Goal: Complete application form

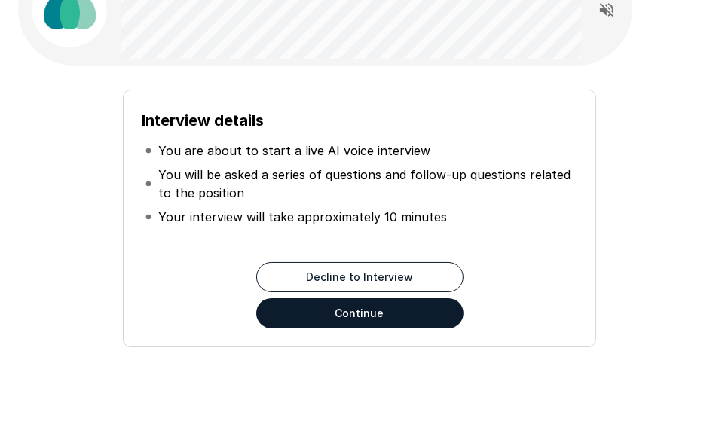
scroll to position [117, 0]
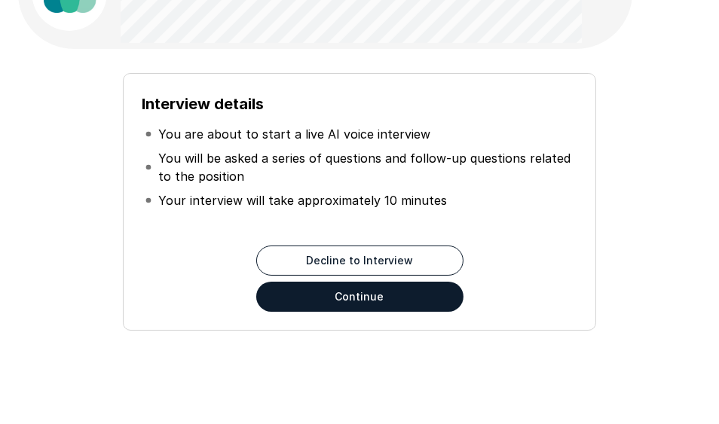
click at [396, 288] on button "Continue" at bounding box center [359, 297] width 207 height 30
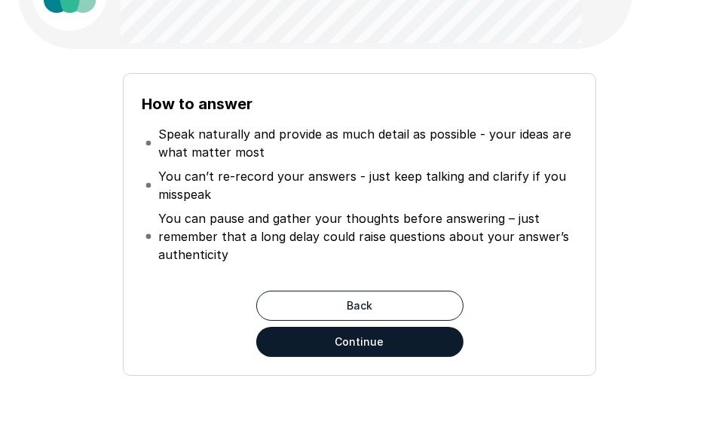
click at [370, 341] on button "Continue" at bounding box center [359, 342] width 207 height 30
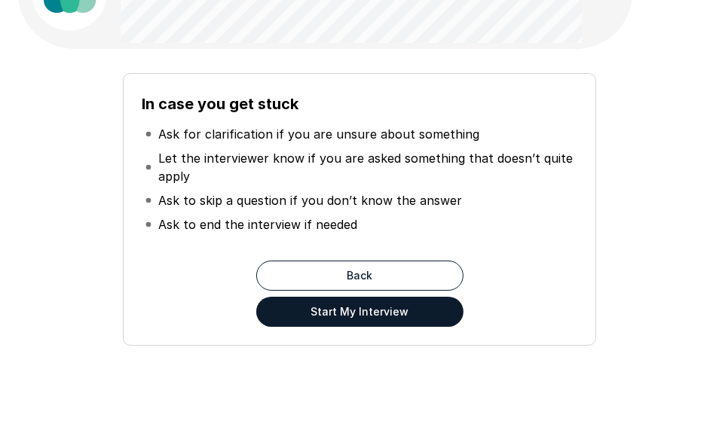
click at [349, 308] on button "Start My Interview" at bounding box center [359, 312] width 207 height 30
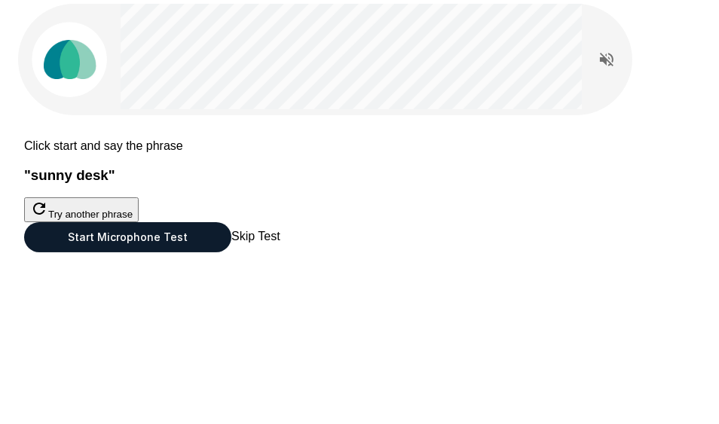
click at [231, 252] on button "Start Microphone Test" at bounding box center [127, 237] width 207 height 30
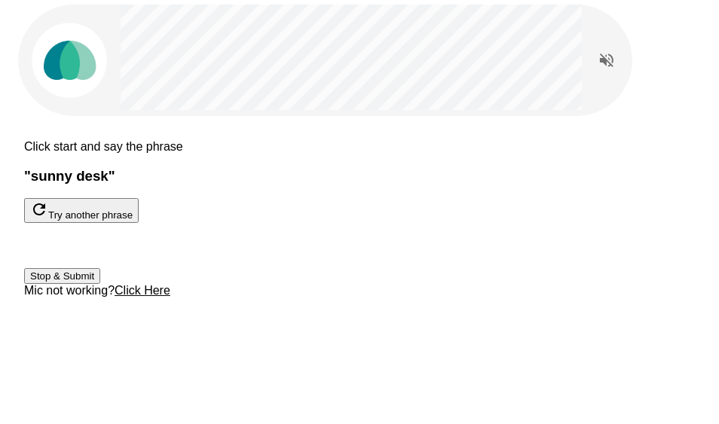
click at [100, 284] on button "Stop & Submit" at bounding box center [62, 276] width 76 height 16
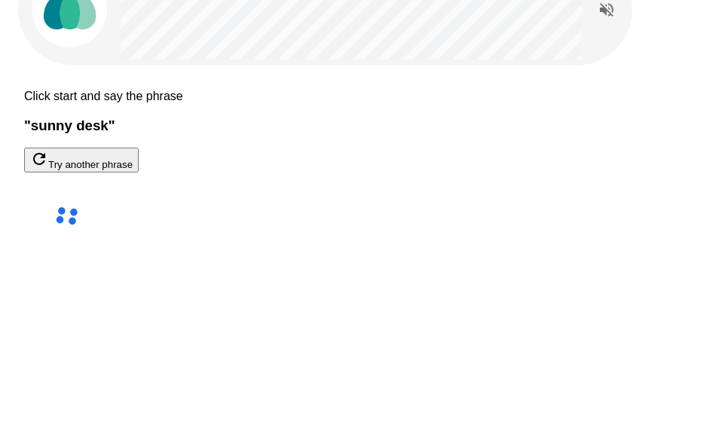
scroll to position [117, 0]
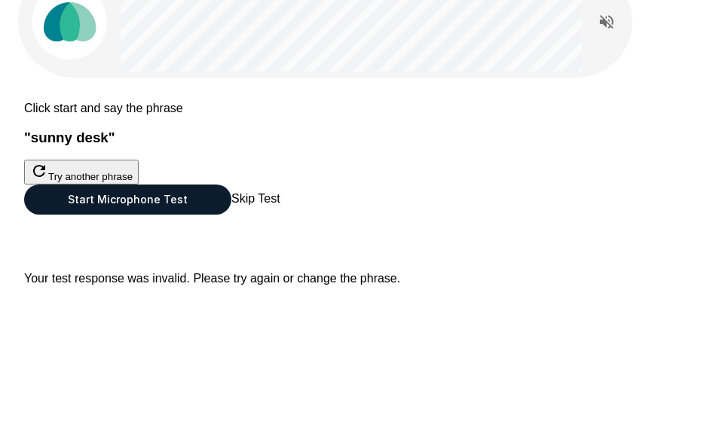
click at [363, 185] on div at bounding box center [359, 185] width 670 height 0
click at [231, 215] on button "Start Microphone Test" at bounding box center [127, 200] width 207 height 30
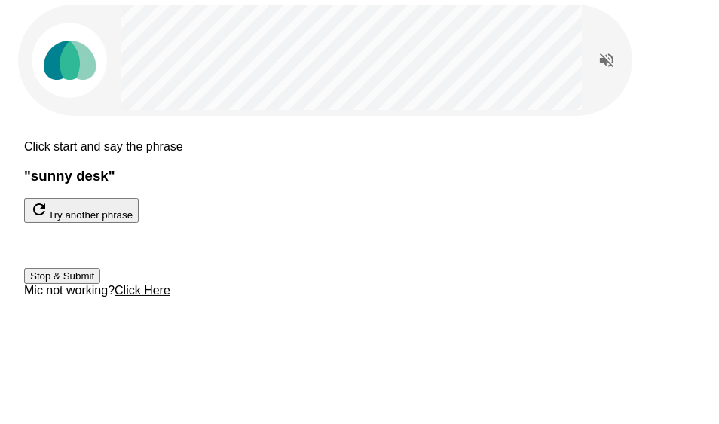
click at [100, 284] on button "Stop & Submit" at bounding box center [62, 276] width 76 height 16
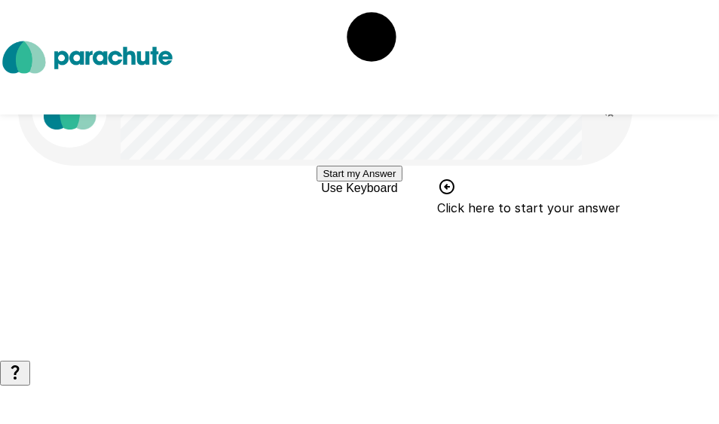
click at [401, 182] on button "Start my Answer" at bounding box center [358, 174] width 85 height 16
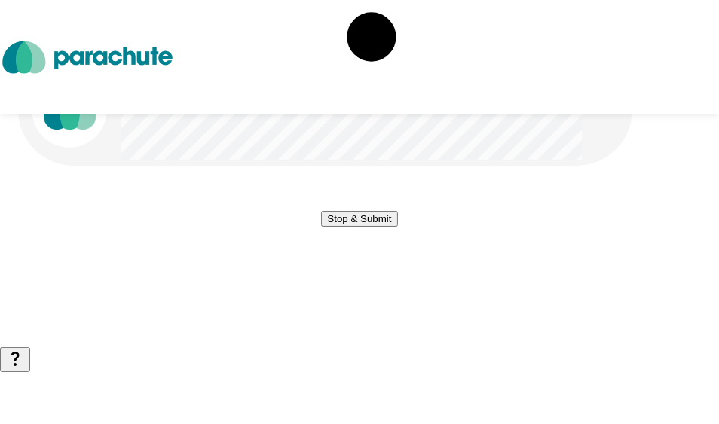
click at [397, 227] on button "Stop & Submit" at bounding box center [359, 219] width 76 height 16
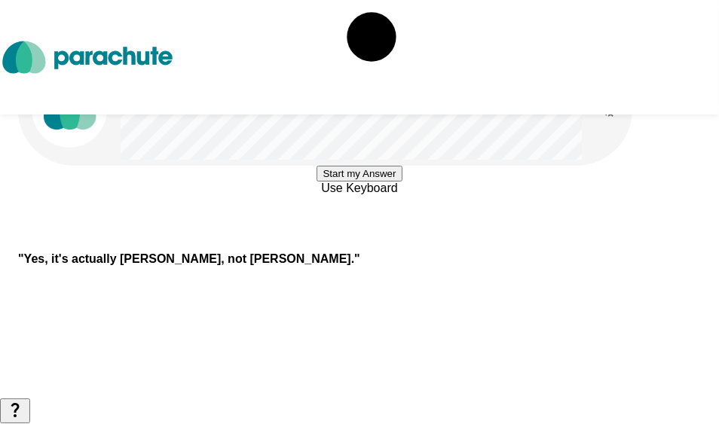
click at [401, 182] on button "Start my Answer" at bounding box center [358, 174] width 85 height 16
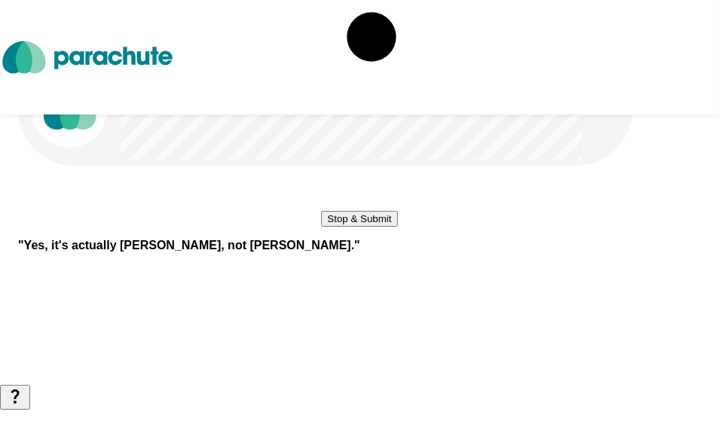
click at [397, 227] on button "Stop & Submit" at bounding box center [359, 219] width 76 height 16
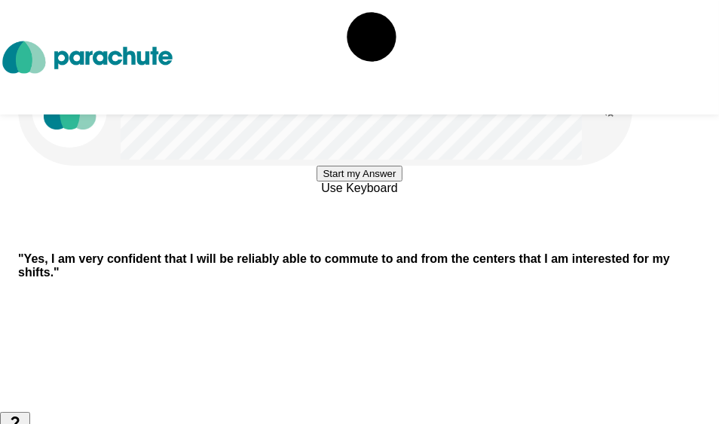
click at [401, 182] on button "Start my Answer" at bounding box center [358, 174] width 85 height 16
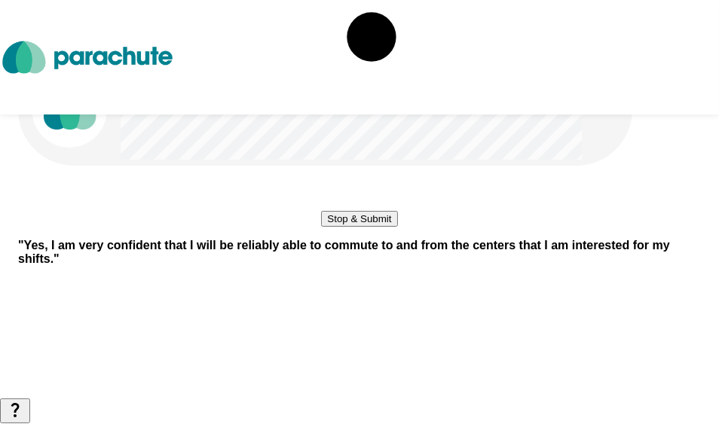
click at [397, 227] on button "Stop & Submit" at bounding box center [359, 219] width 76 height 16
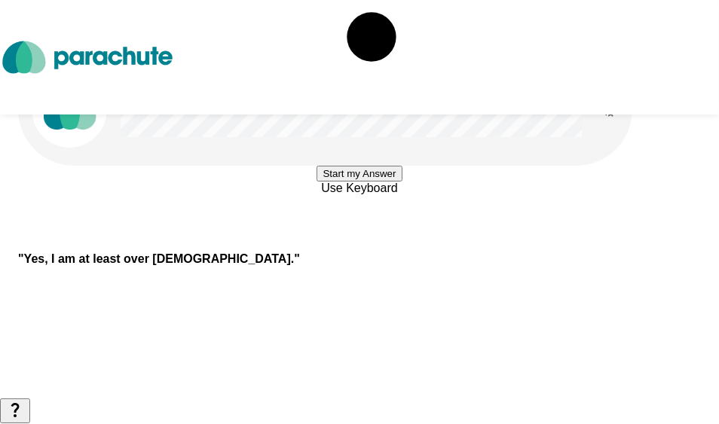
click at [401, 182] on button "Start my Answer" at bounding box center [358, 174] width 85 height 16
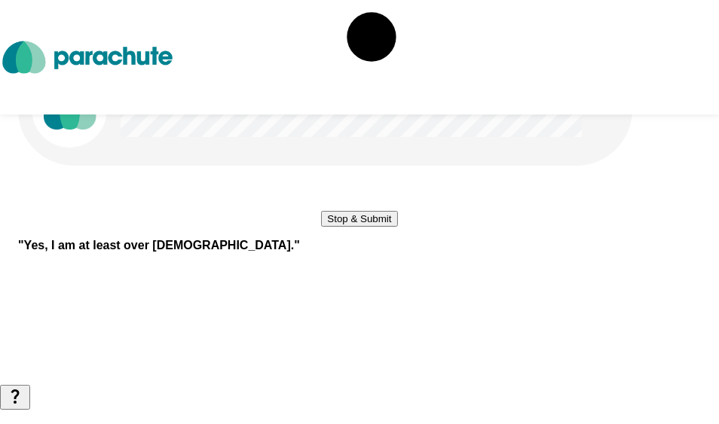
click at [397, 227] on button "Stop & Submit" at bounding box center [359, 219] width 76 height 16
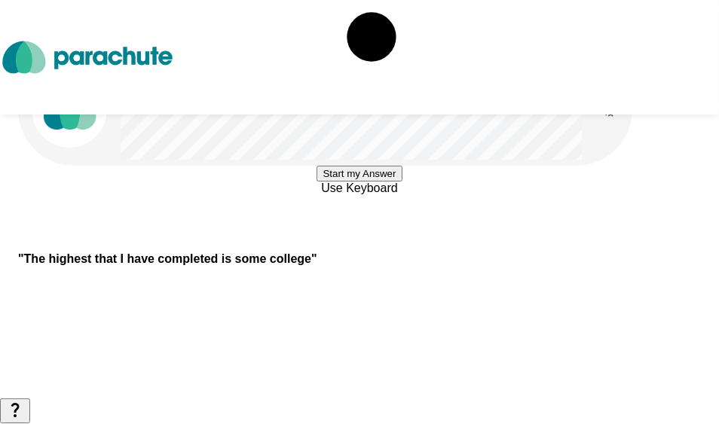
click at [401, 182] on button "Start my Answer" at bounding box center [358, 174] width 85 height 16
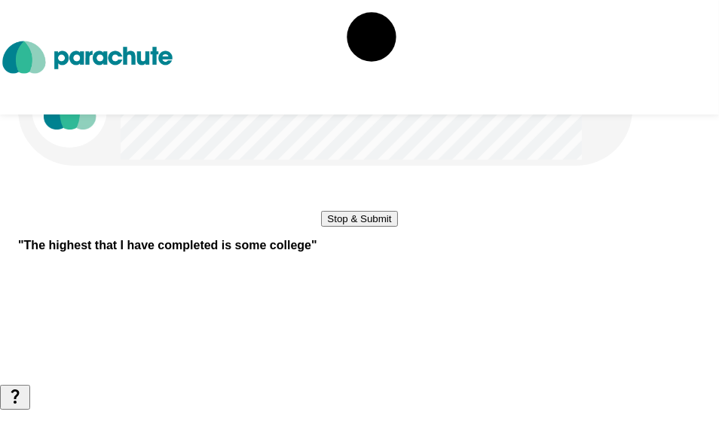
click at [397, 227] on button "Stop & Submit" at bounding box center [359, 219] width 76 height 16
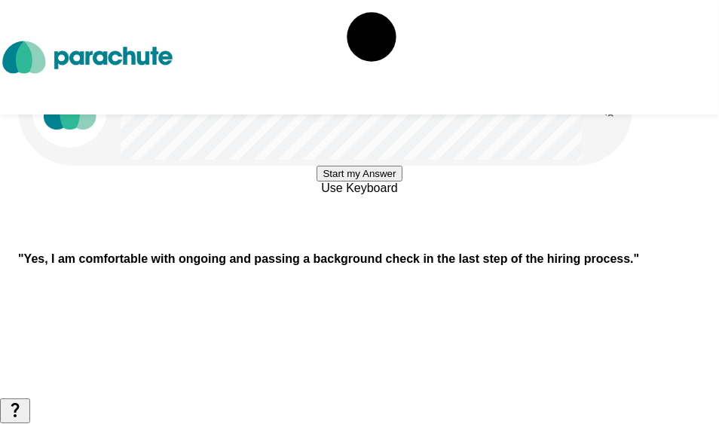
click at [401, 182] on button "Start my Answer" at bounding box center [358, 174] width 85 height 16
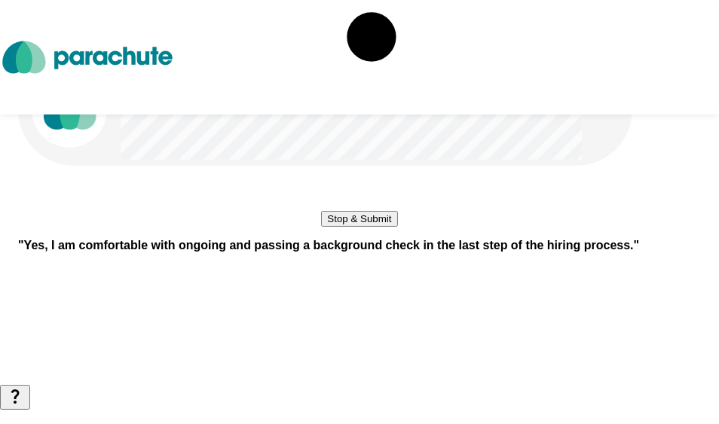
click at [397, 227] on button "Stop & Submit" at bounding box center [359, 219] width 76 height 16
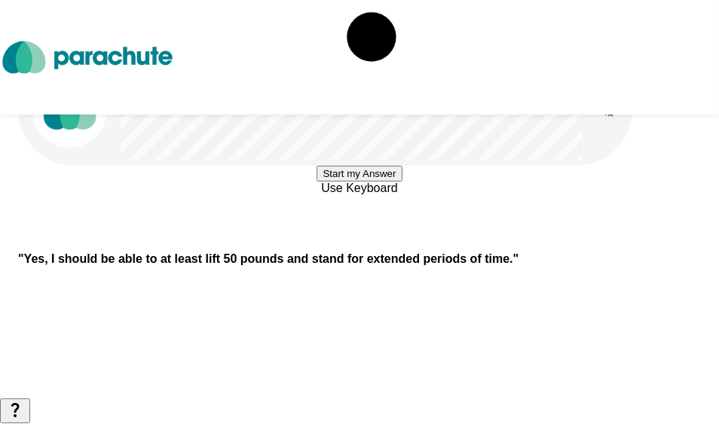
click at [401, 182] on button "Start my Answer" at bounding box center [358, 174] width 85 height 16
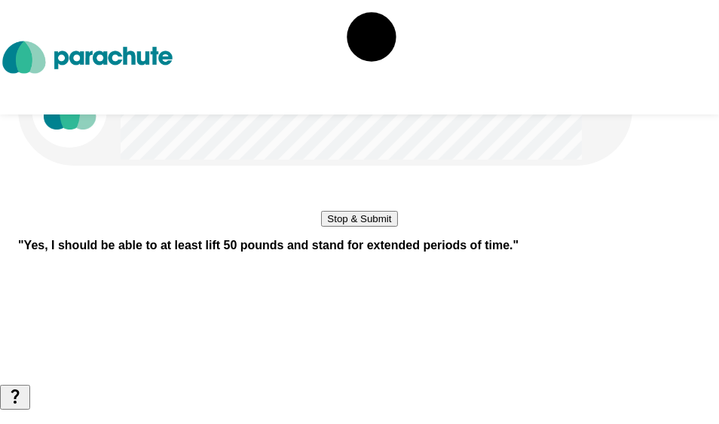
click at [397, 227] on button "Stop & Submit" at bounding box center [359, 219] width 76 height 16
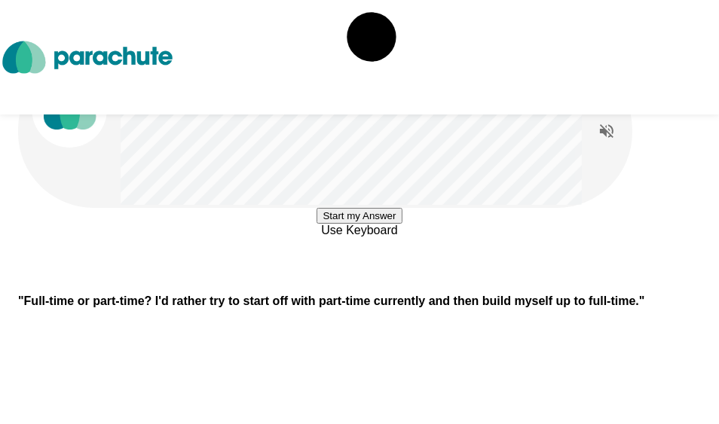
click at [401, 224] on button "Start my Answer" at bounding box center [358, 216] width 85 height 16
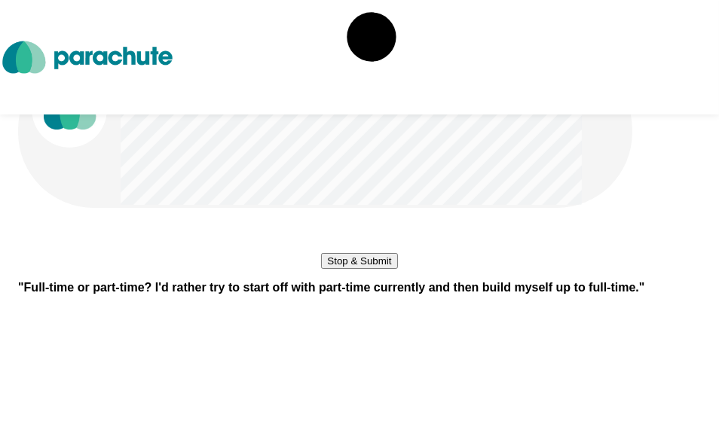
click at [397, 269] on button "Stop & Submit" at bounding box center [359, 261] width 76 height 16
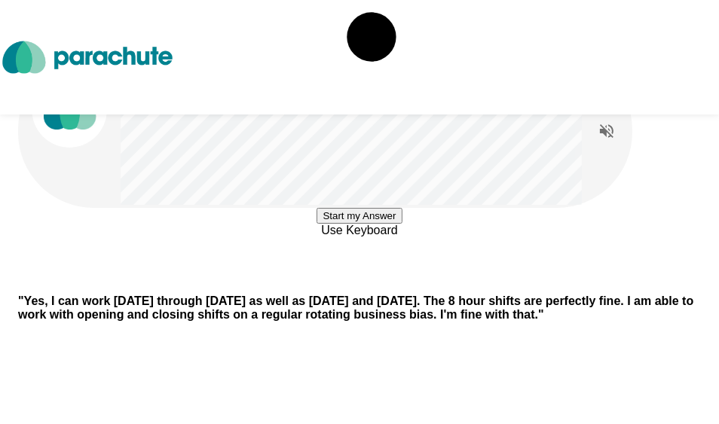
click at [358, 224] on button "Start my Answer" at bounding box center [358, 216] width 85 height 16
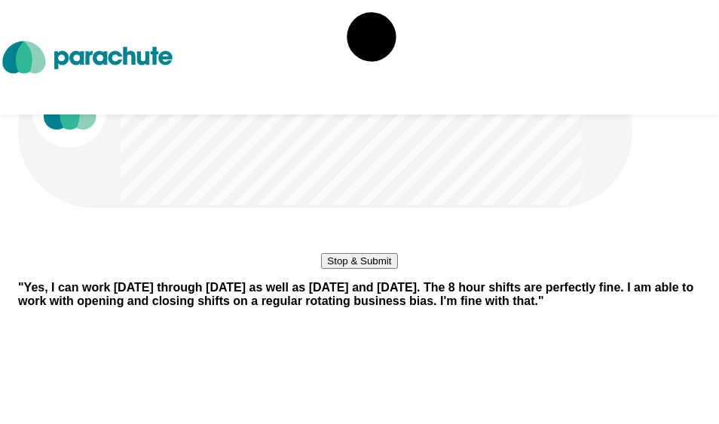
click at [393, 269] on button "Stop & Submit" at bounding box center [359, 261] width 76 height 16
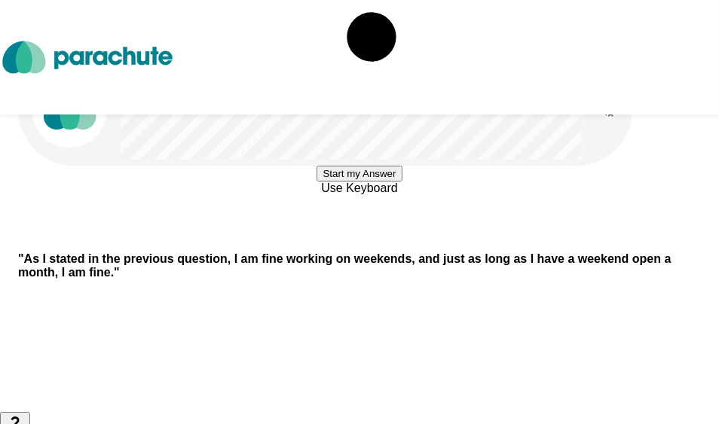
click at [401, 182] on button "Start my Answer" at bounding box center [358, 174] width 85 height 16
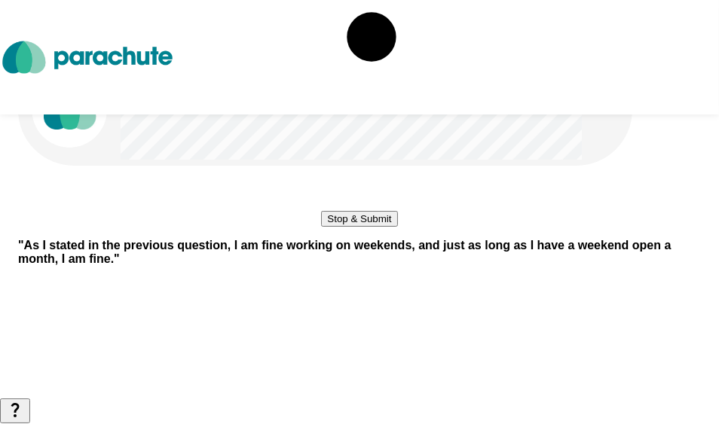
click at [397, 227] on button "Stop & Submit" at bounding box center [359, 219] width 76 height 16
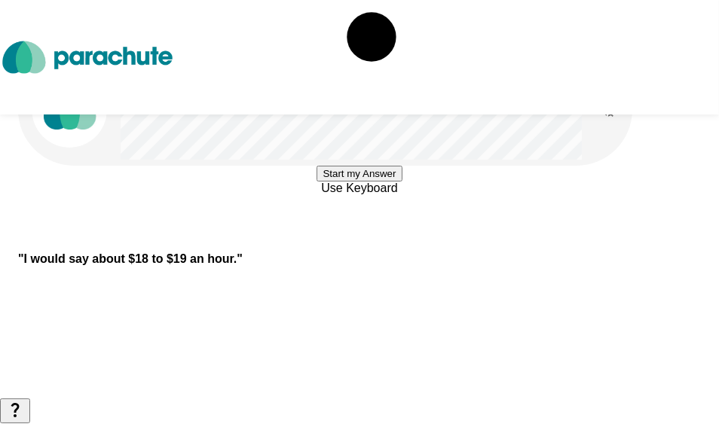
click at [401, 182] on button "Start my Answer" at bounding box center [358, 174] width 85 height 16
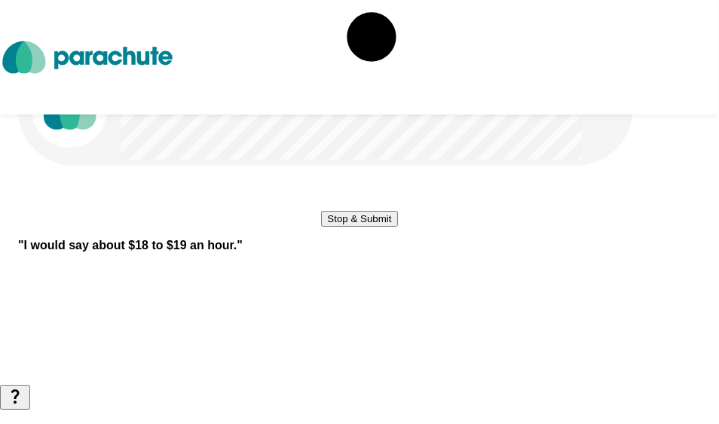
click at [397, 227] on button "Stop & Submit" at bounding box center [359, 219] width 76 height 16
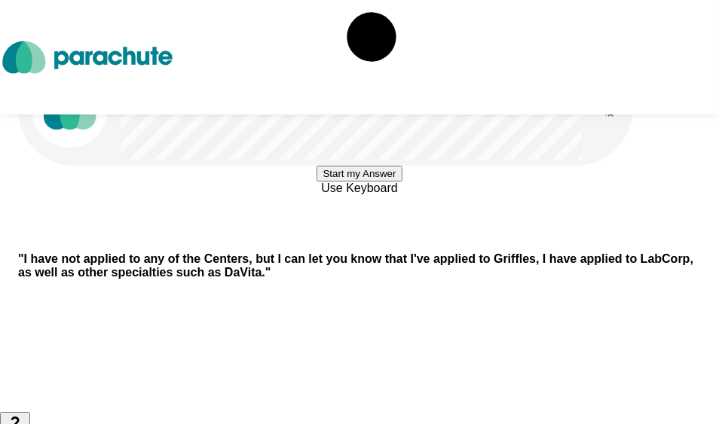
click at [401, 182] on button "Start my Answer" at bounding box center [358, 174] width 85 height 16
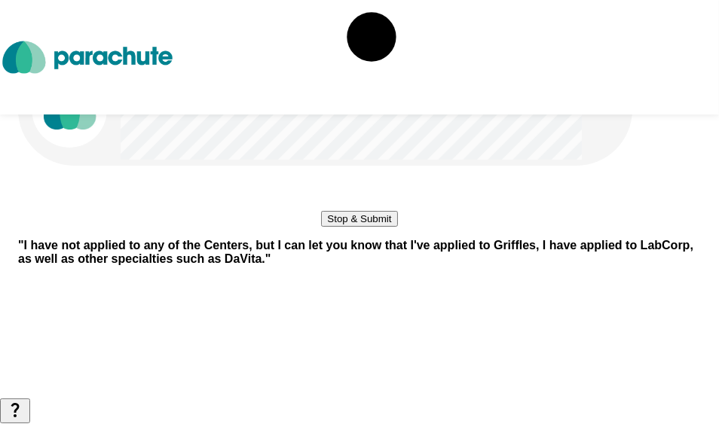
click at [397, 227] on button "Stop & Submit" at bounding box center [359, 219] width 76 height 16
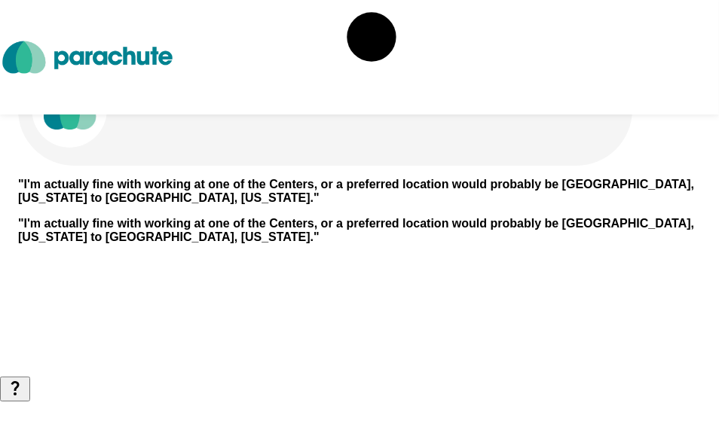
click at [529, 205] on div "" I'm actually fine with working at one of the Centers, or a preferred location…" at bounding box center [359, 191] width 682 height 27
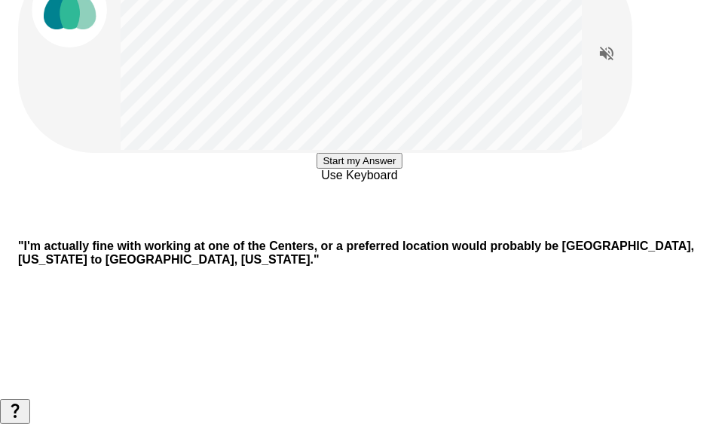
scroll to position [109, 0]
click at [401, 169] on button "Start my Answer" at bounding box center [358, 161] width 85 height 16
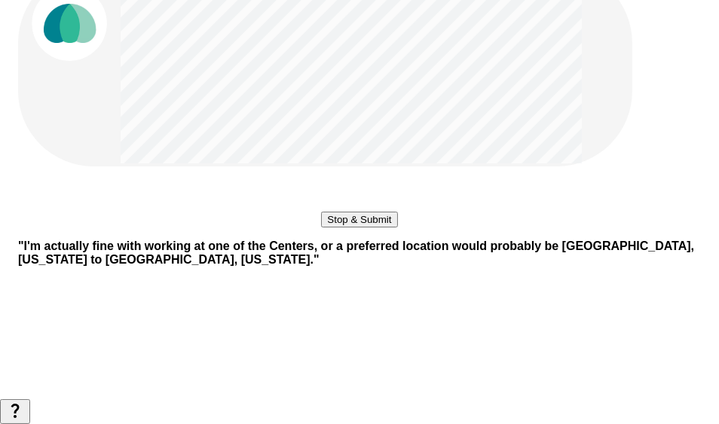
click at [381, 227] on button "Stop & Submit" at bounding box center [359, 220] width 76 height 16
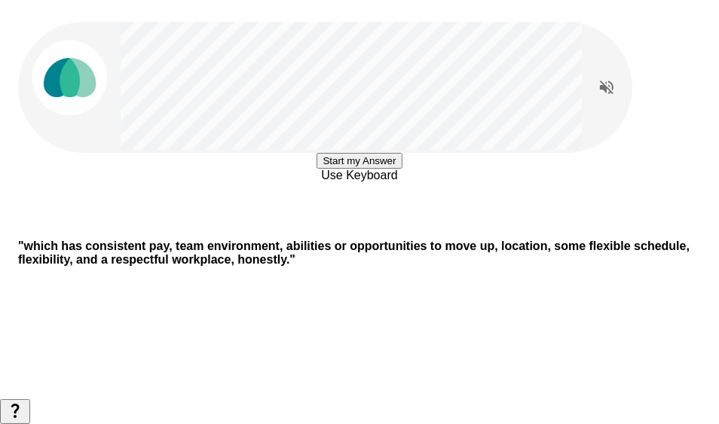
scroll to position [30, 0]
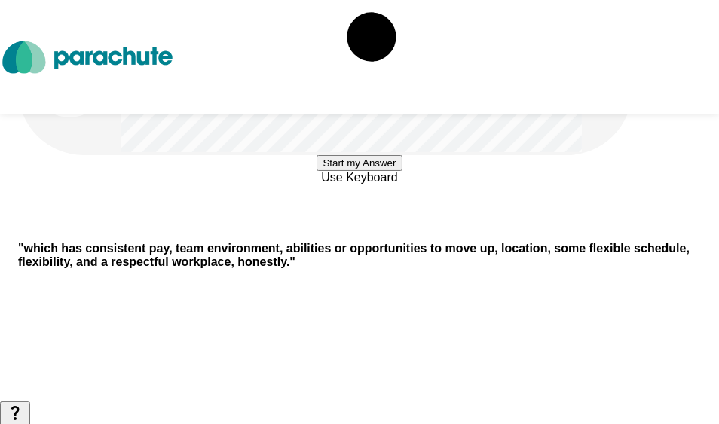
click at [401, 171] on button "Start my Answer" at bounding box center [358, 163] width 85 height 16
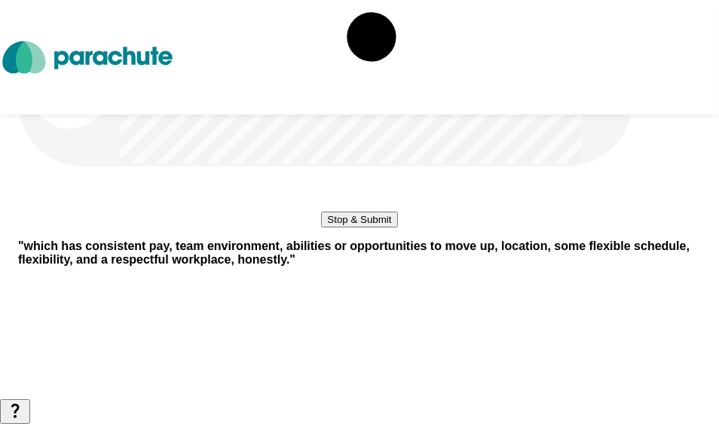
click at [397, 227] on button "Stop & Submit" at bounding box center [359, 220] width 76 height 16
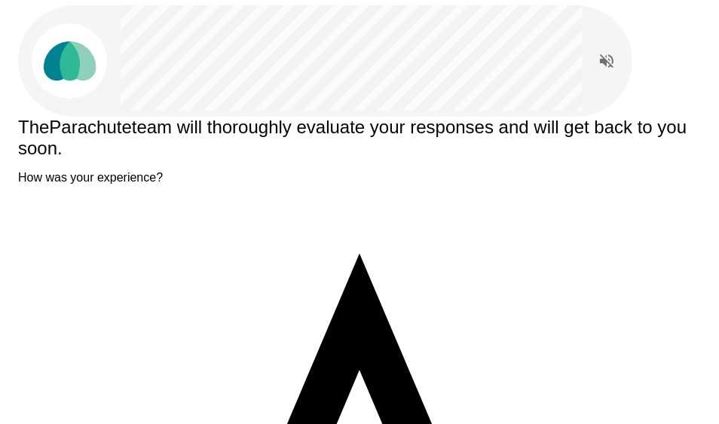
scroll to position [0, 0]
